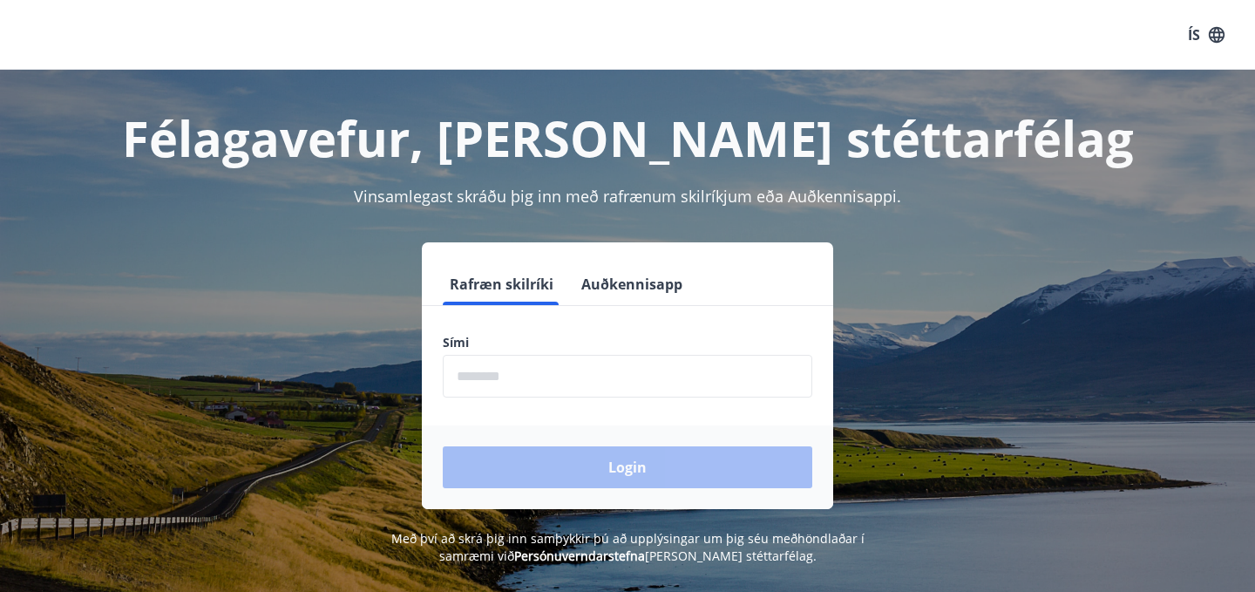
click at [602, 382] on input "phone" at bounding box center [628, 376] width 370 height 43
type input "********"
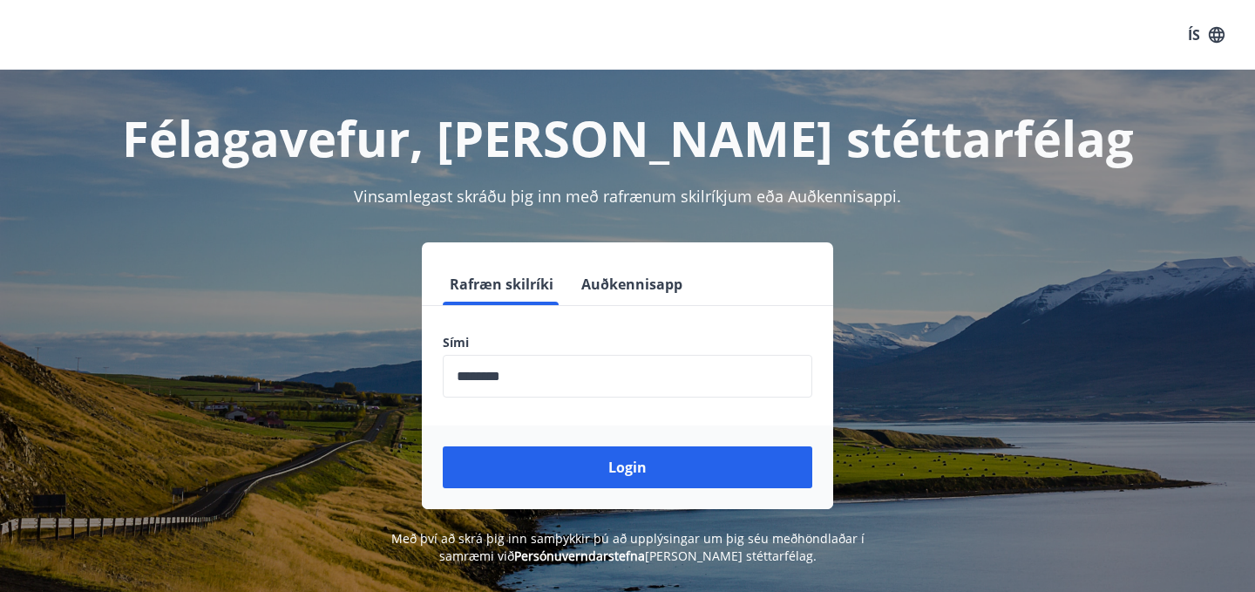
click at [572, 442] on div "Login" at bounding box center [627, 467] width 411 height 84
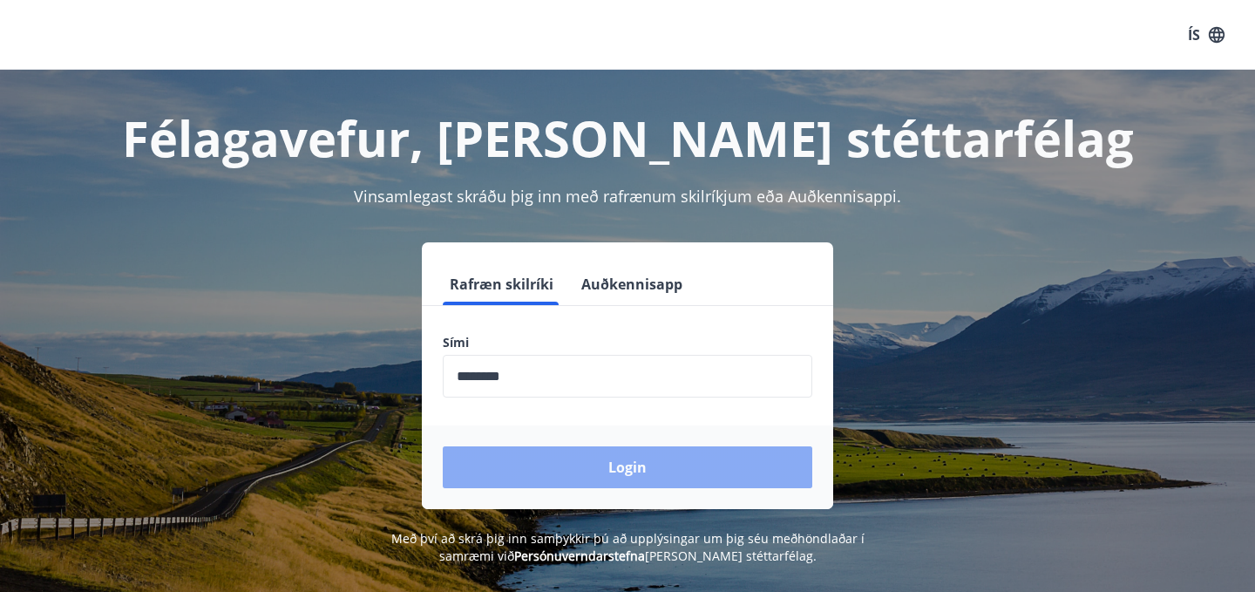
click at [547, 458] on button "Login" at bounding box center [628, 467] width 370 height 42
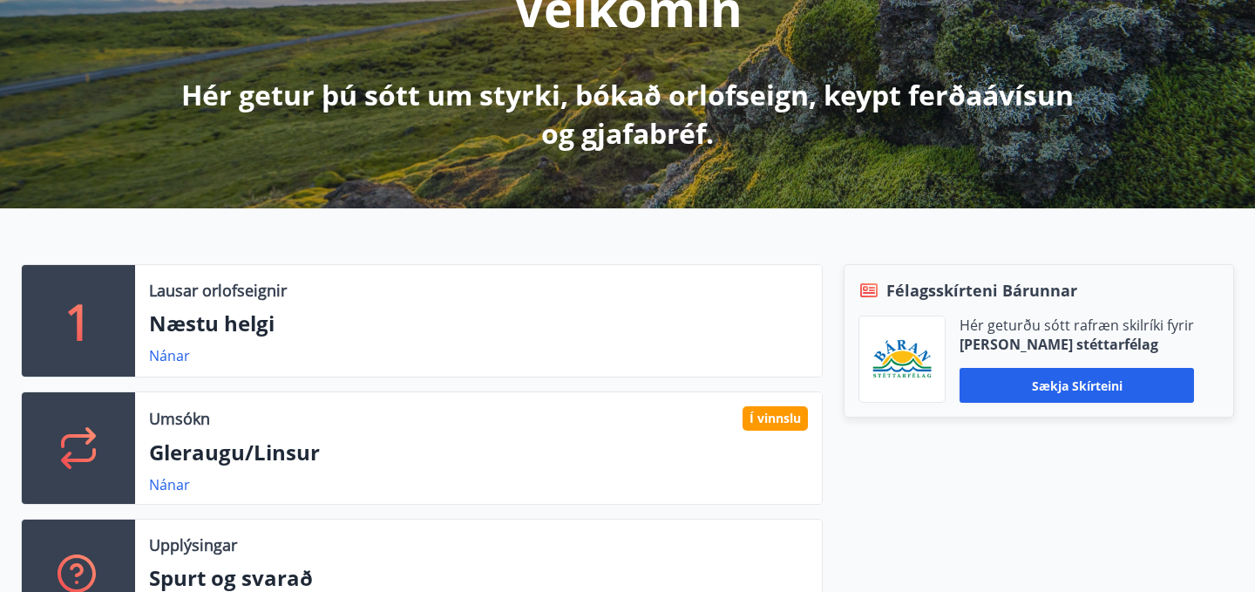
scroll to position [263, 0]
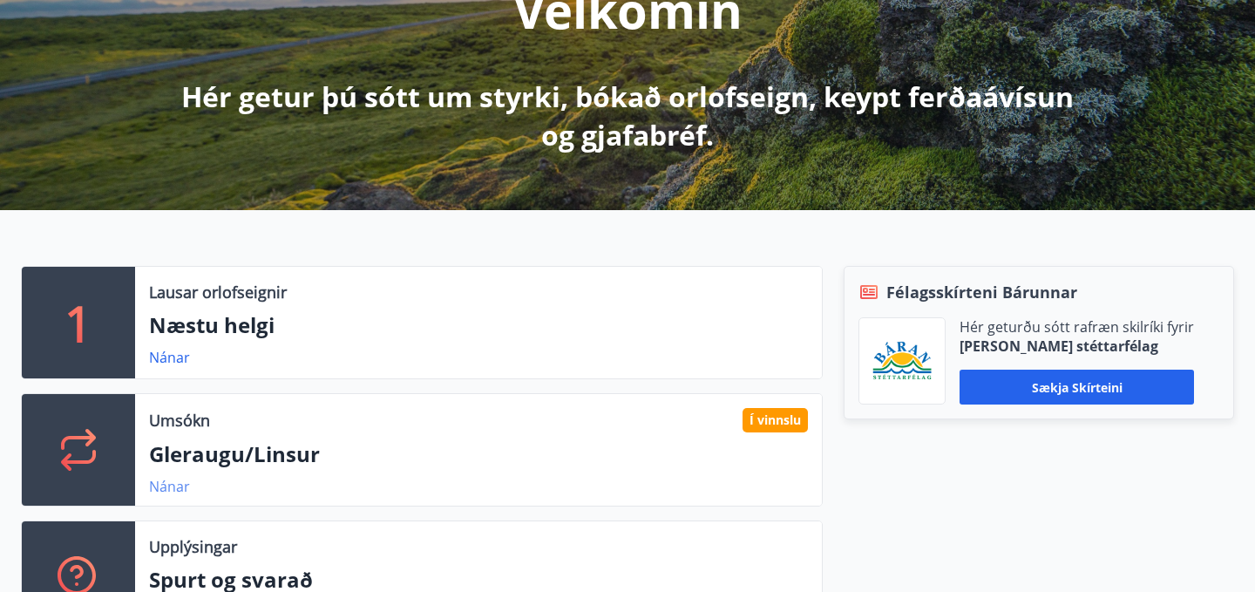
click at [163, 478] on link "Nánar" at bounding box center [169, 486] width 41 height 19
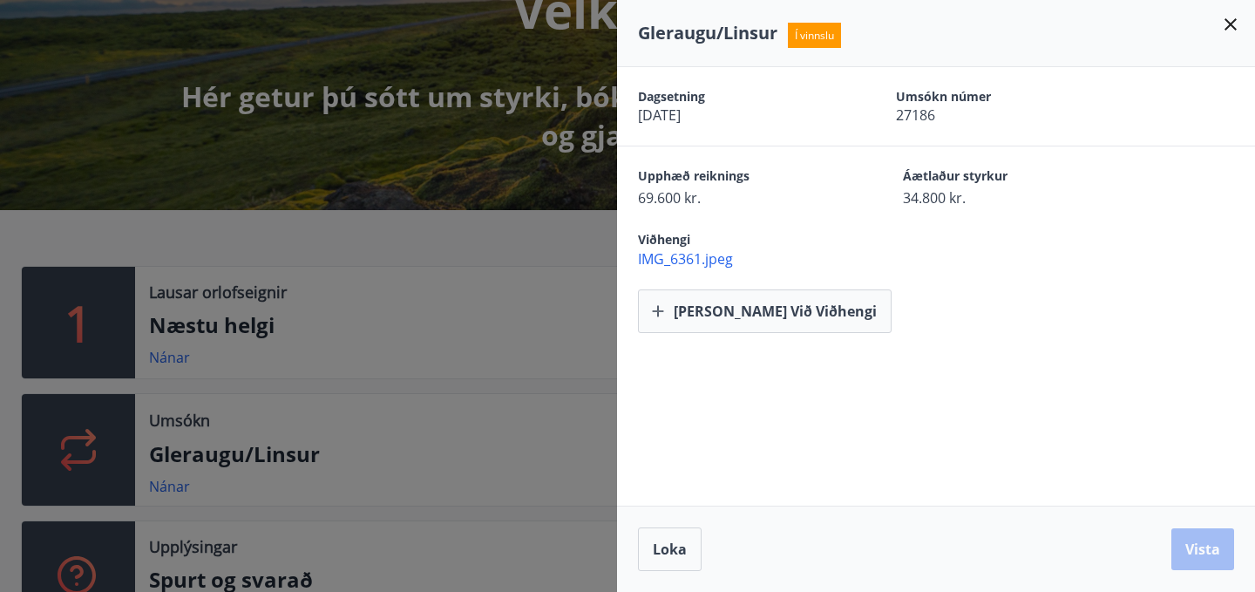
click at [664, 264] on span "IMG_6361.jpeg" at bounding box center [946, 258] width 617 height 19
click at [838, 404] on div "Dagsetning 07.08.2025 Umsókn númer 27186 Upphæð reiknings 69.600 kr. Áætlaður s…" at bounding box center [936, 286] width 638 height 438
click at [740, 312] on button "Bæta við viðhengi" at bounding box center [765, 311] width 254 height 44
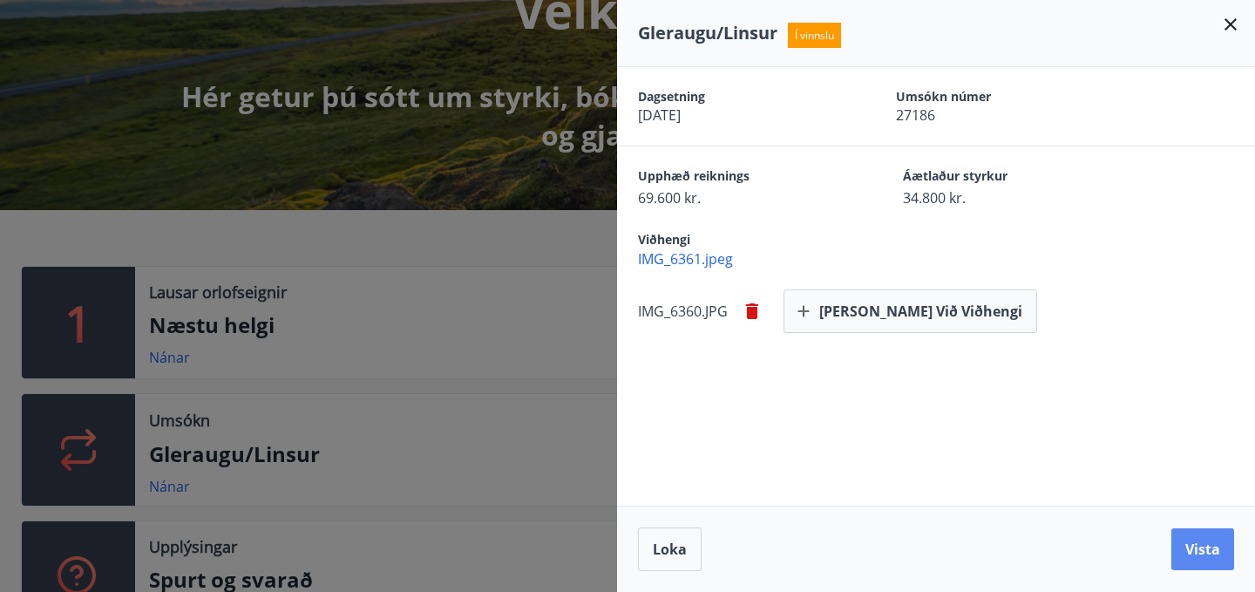
click at [1192, 547] on button "Vista" at bounding box center [1202, 549] width 63 height 42
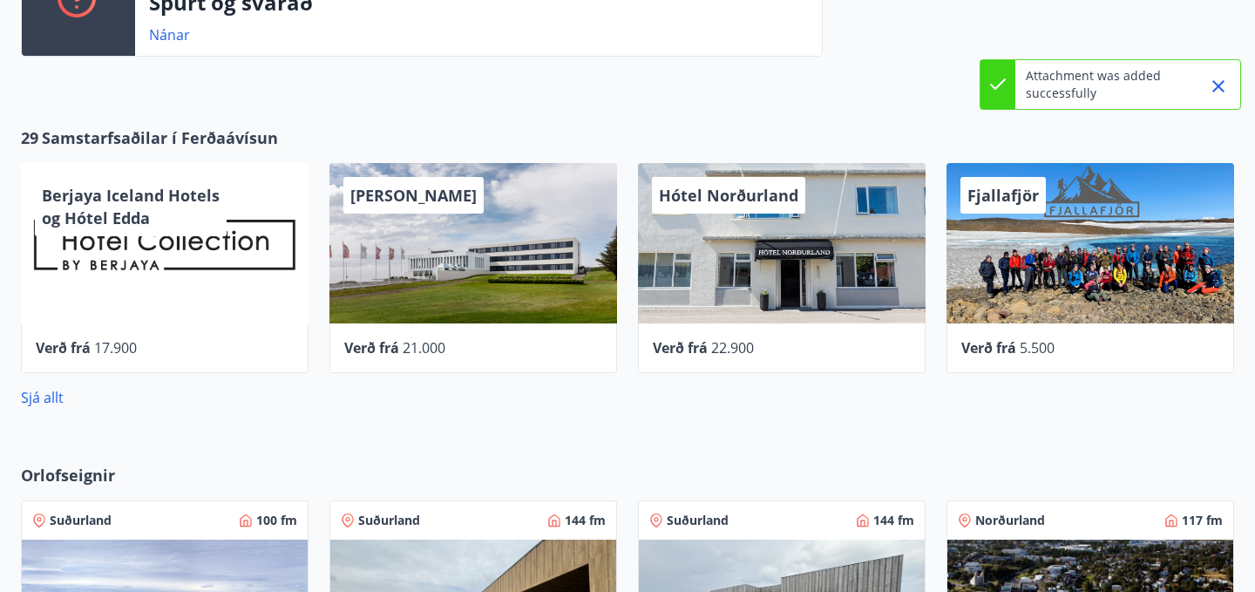
scroll to position [0, 0]
